Goal: Check status: Check status

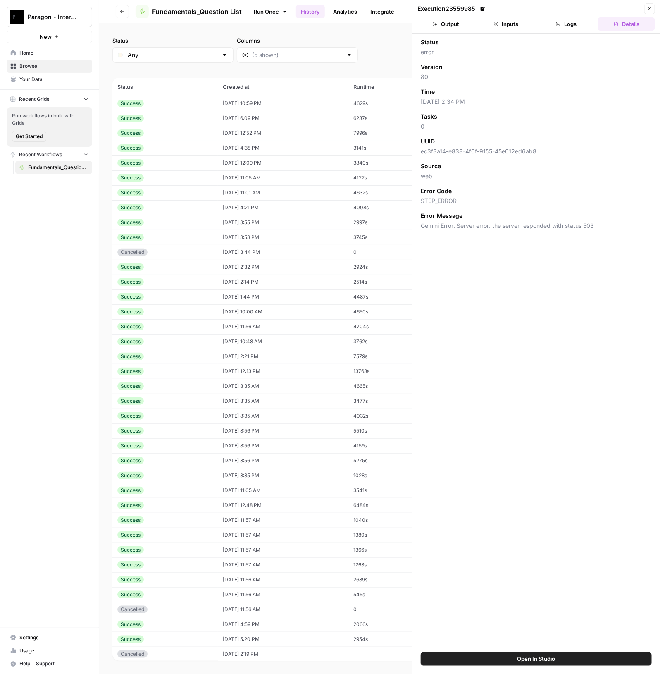
click at [218, 106] on td "[DATE] 10:59 PM" at bounding box center [283, 103] width 131 height 15
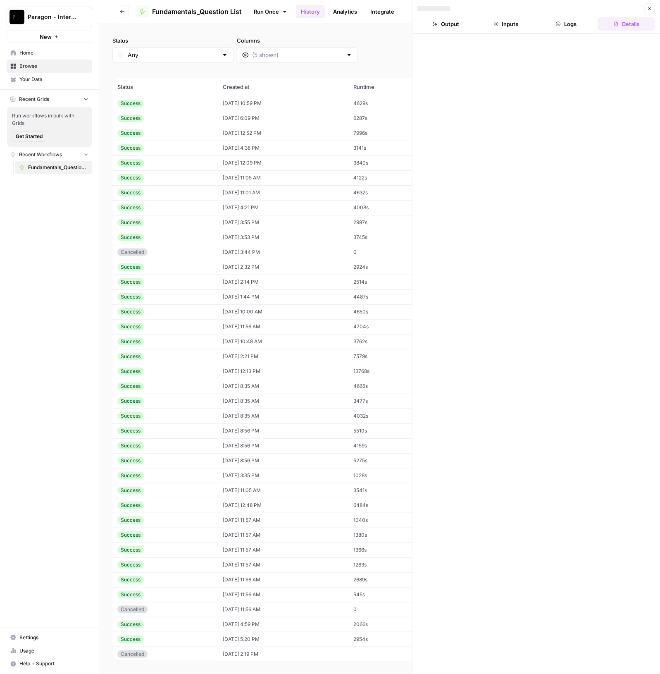
click at [456, 23] on button "Output" at bounding box center [445, 23] width 57 height 13
click at [268, 114] on td "[DATE] 6:09 PM" at bounding box center [283, 118] width 131 height 15
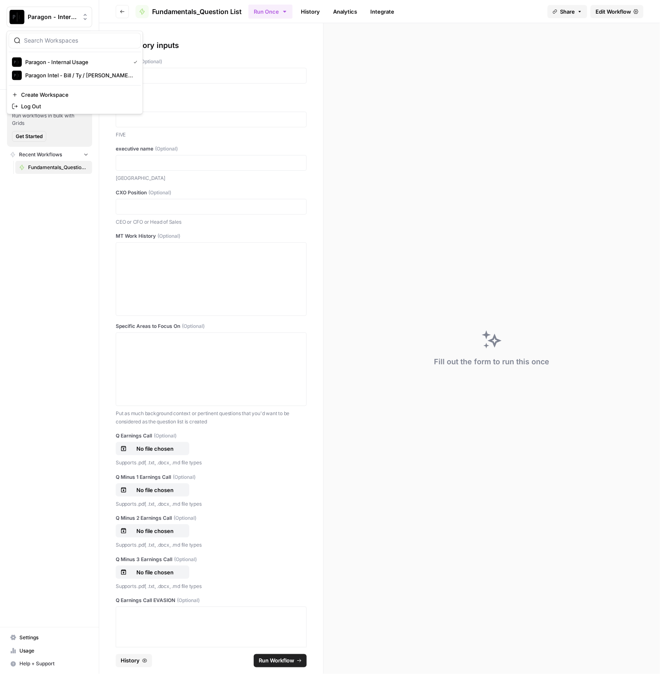
click at [66, 17] on span "Paragon - Internal Usage" at bounding box center [53, 17] width 50 height 8
click at [76, 82] on div "Paragon - Internal Usage Paragon Intel - Bill / Ty / Colby R&D Create Workspace…" at bounding box center [75, 72] width 136 height 83
click at [78, 73] on span "Paragon Intel - Bill / Ty / Colby R&D" at bounding box center [79, 75] width 109 height 8
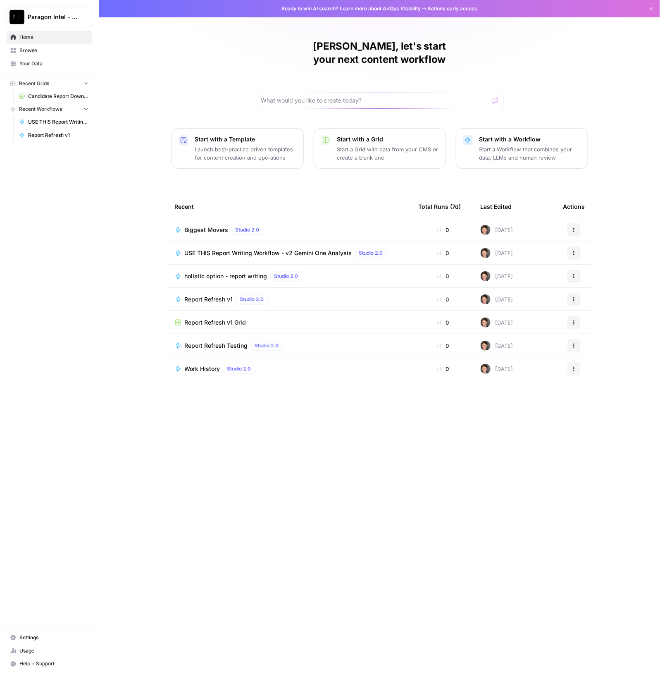
click at [267, 249] on span "USE THIS Report Writing Workflow - v2 Gemini One Analysis" at bounding box center [268, 253] width 167 height 8
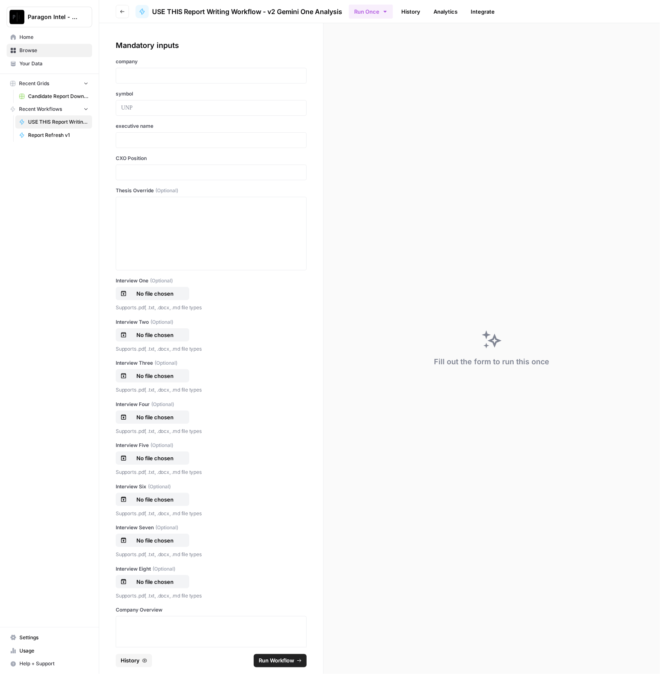
click at [417, 15] on link "History" at bounding box center [410, 11] width 29 height 13
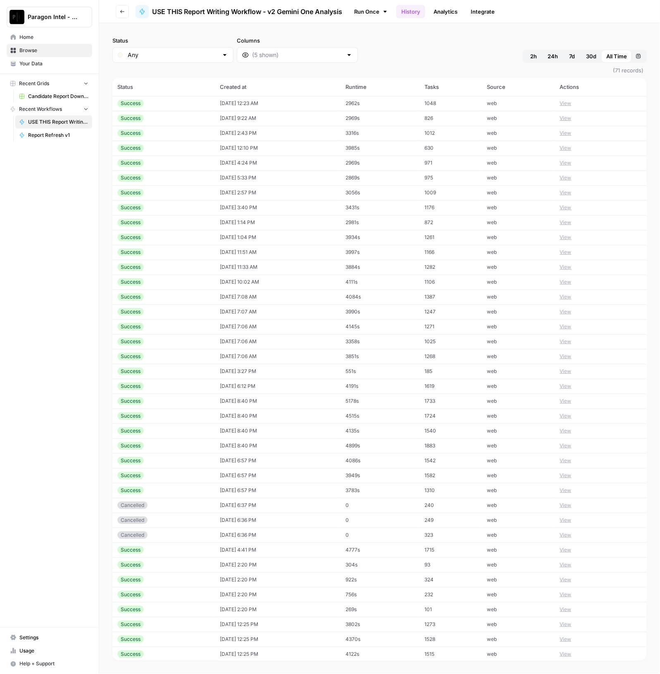
click at [187, 105] on div "Success" at bounding box center [163, 103] width 93 height 7
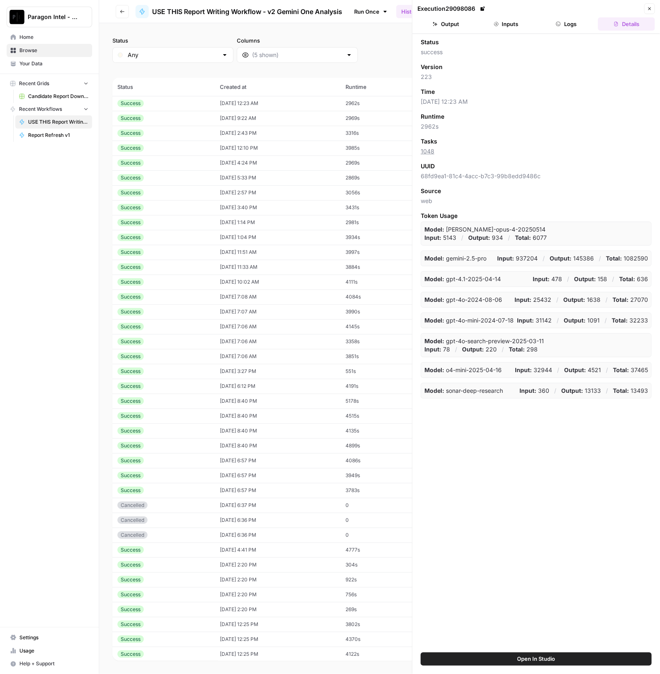
click at [176, 138] on td "Success" at bounding box center [163, 133] width 103 height 15
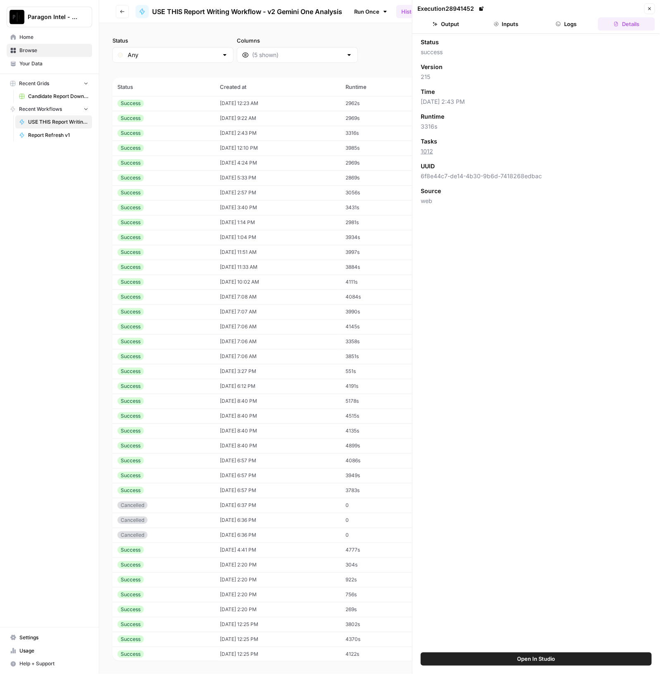
click at [449, 28] on button "Output" at bounding box center [445, 23] width 57 height 13
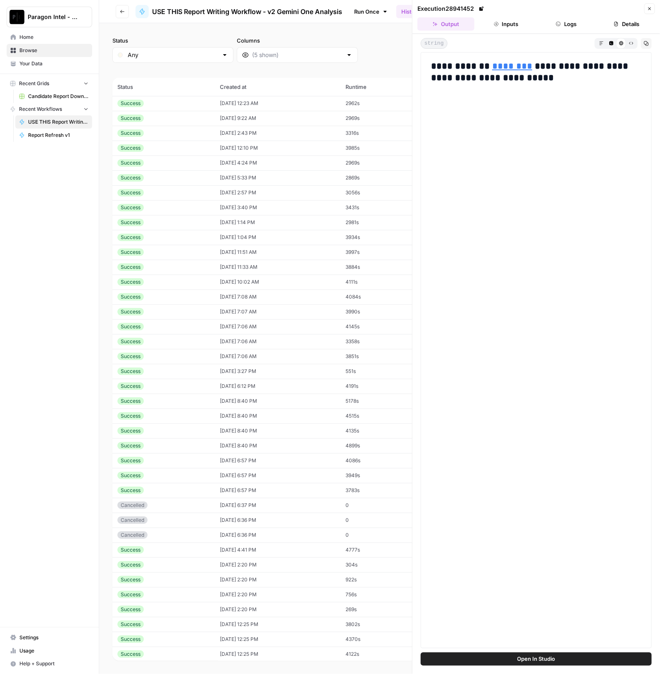
click at [490, 26] on button "Inputs" at bounding box center [506, 23] width 57 height 13
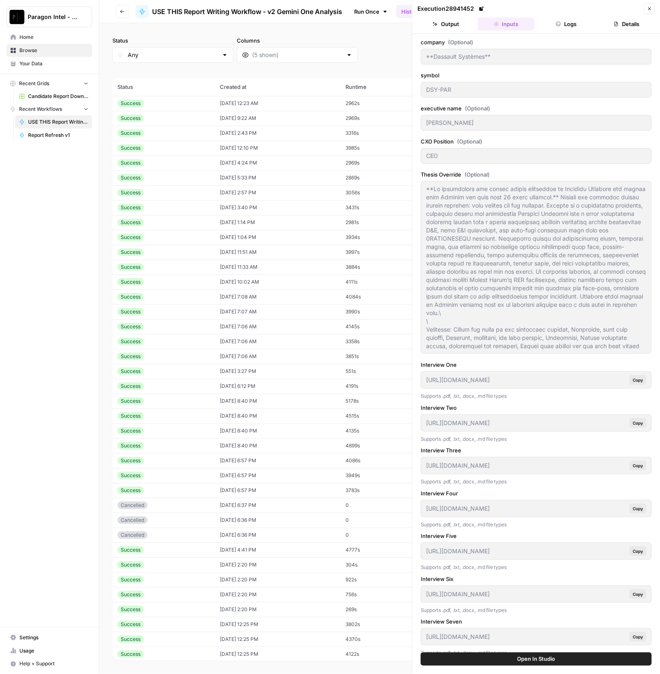
click at [221, 151] on td "09/11/25 at 12:10 PM" at bounding box center [278, 148] width 126 height 15
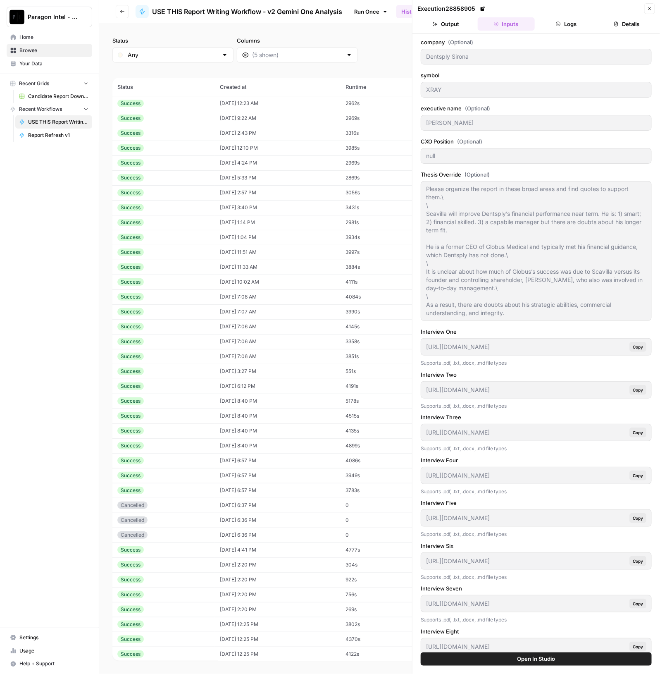
click at [224, 163] on td "09/10/25 at 4:24 PM" at bounding box center [278, 162] width 126 height 15
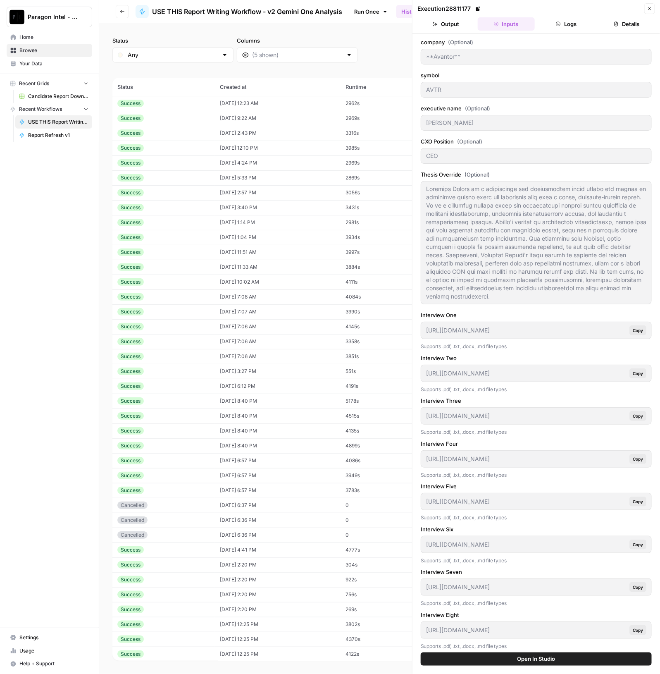
click at [560, 26] on button "Logs" at bounding box center [566, 23] width 57 height 13
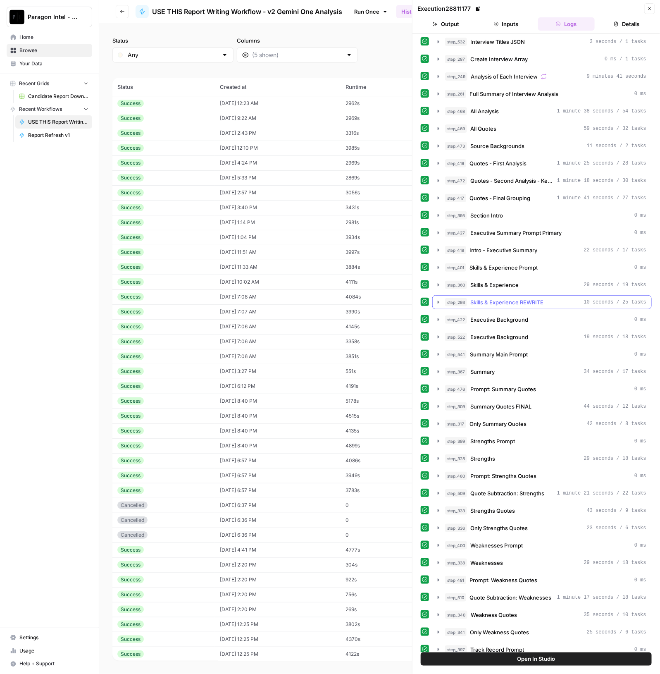
scroll to position [51, 0]
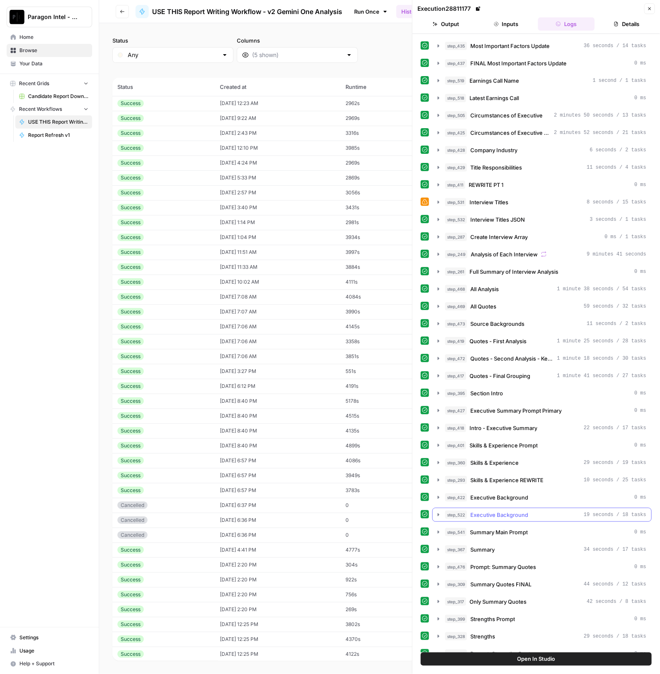
click at [531, 510] on div "step_522 Executive Background 19 seconds / 18 tasks" at bounding box center [545, 514] width 201 height 8
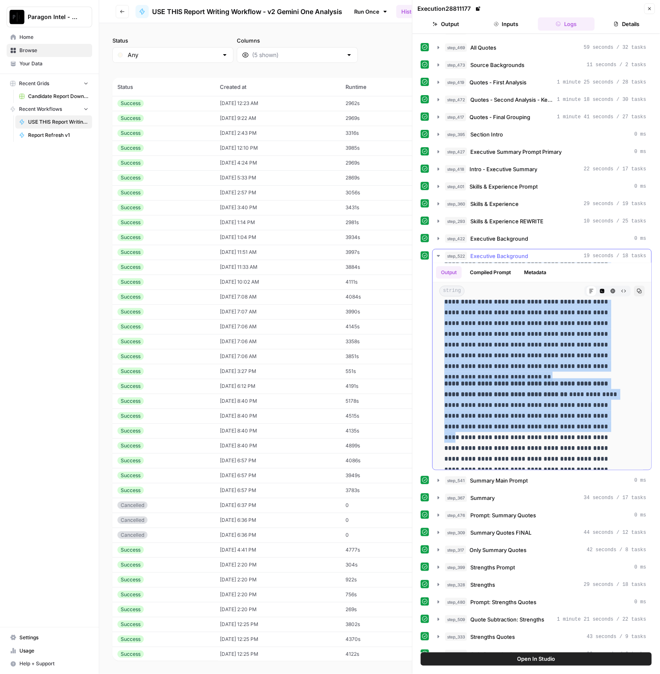
scroll to position [293, 0]
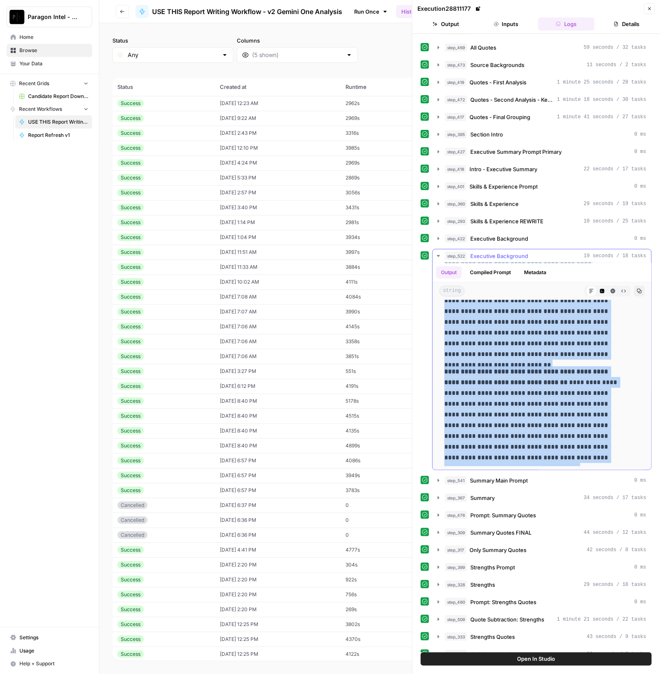
drag, startPoint x: 444, startPoint y: 307, endPoint x: 631, endPoint y: 453, distance: 237.4
click at [631, 453] on div "**********" at bounding box center [542, 238] width 219 height 463
copy div "**********"
click at [539, 234] on div "step_422 Executive Background 0 ms" at bounding box center [545, 238] width 201 height 8
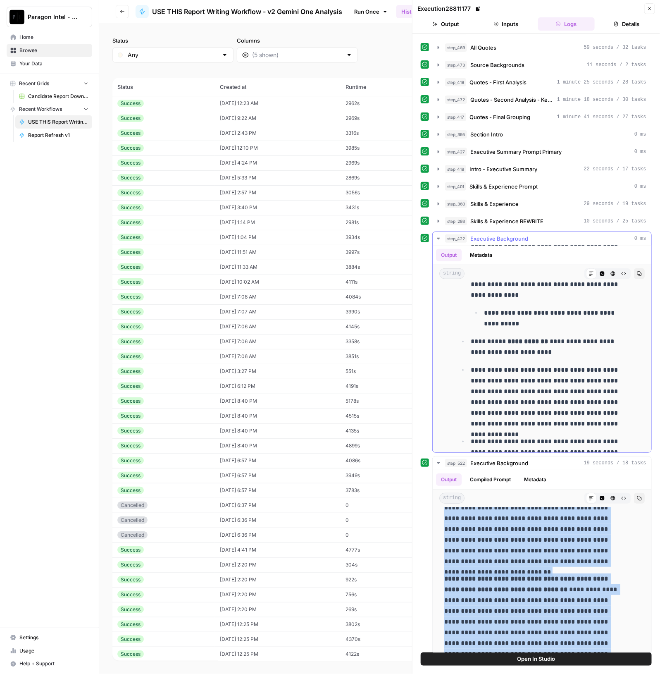
scroll to position [0, 0]
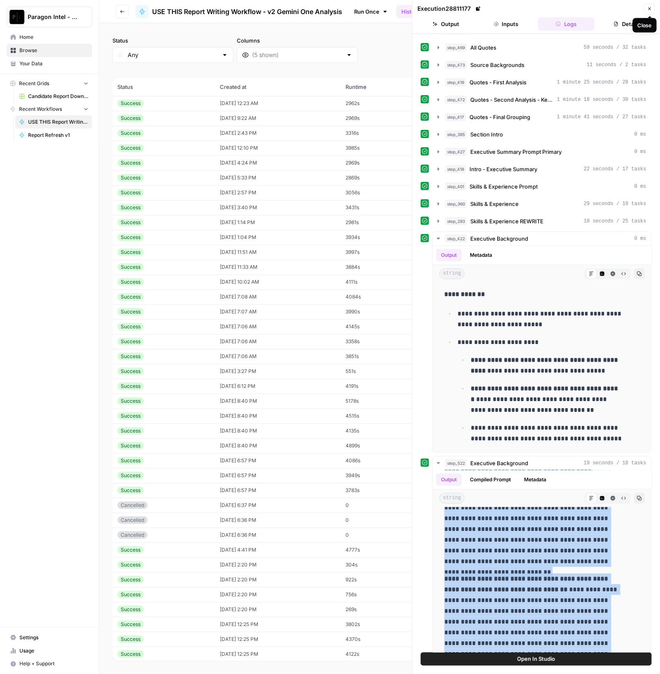
click at [650, 7] on icon "button" at bounding box center [649, 8] width 5 height 5
